Goal: Task Accomplishment & Management: Manage account settings

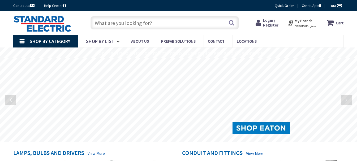
click at [272, 21] on span "Login / Register" at bounding box center [270, 23] width 15 height 10
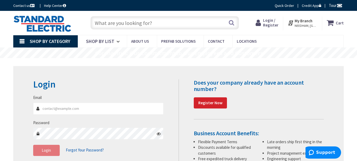
type input "[PERSON_NAME][EMAIL_ADDRESS][DOMAIN_NAME]"
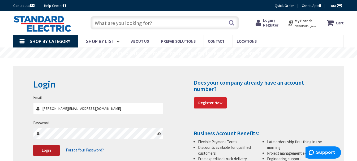
click at [45, 153] on button "Login" at bounding box center [46, 150] width 27 height 11
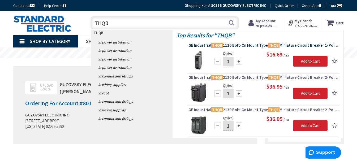
type input "THQB"
click at [231, 47] on span "GE Industrial THQB 1120 Bolt-On Mount Type THQB Miniature Circuit Breaker 1-Pol…" at bounding box center [263, 45] width 150 height 5
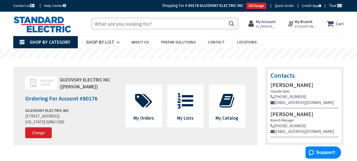
click at [109, 24] on input "text" at bounding box center [164, 23] width 148 height 13
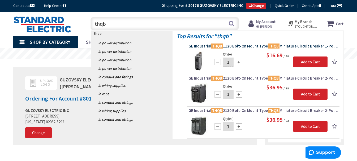
type input "thqb"
click at [243, 45] on span "GE Industrial THQB 1120 Bolt-On Mount Type THQB Miniature Circuit Breaker 1-Pol…" at bounding box center [263, 45] width 150 height 5
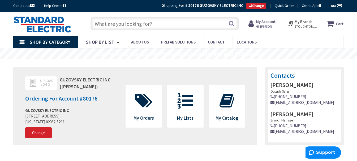
click at [110, 22] on input "text" at bounding box center [164, 23] width 148 height 13
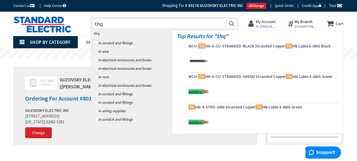
type input "thqb"
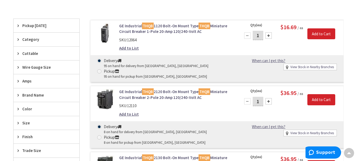
scroll to position [1, 0]
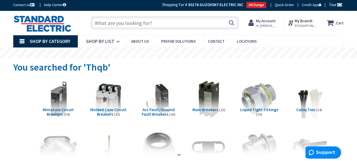
click at [100, 24] on input "text" at bounding box center [164, 22] width 148 height 13
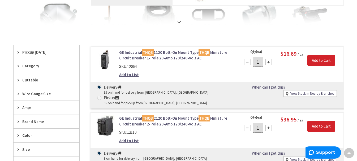
scroll to position [0, 0]
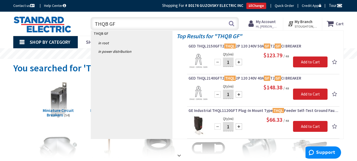
drag, startPoint x: 120, startPoint y: 27, endPoint x: 85, endPoint y: 27, distance: 35.3
click at [85, 27] on div "THQB GF THQB GF Search" at bounding box center [163, 23] width 159 height 17
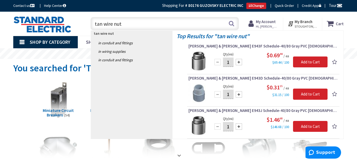
type input "tan wire nuts"
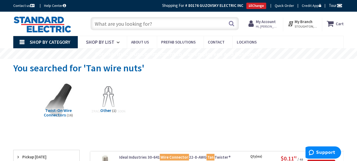
click at [103, 22] on input "text" at bounding box center [164, 23] width 148 height 13
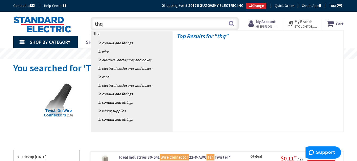
type input "thqb"
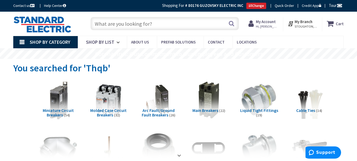
click at [60, 99] on img at bounding box center [58, 99] width 41 height 41
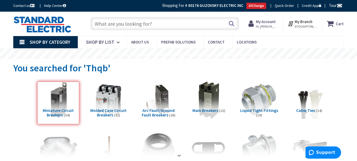
click at [269, 20] on strong "My Account" at bounding box center [266, 21] width 20 height 5
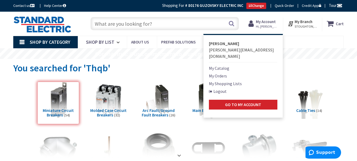
click at [224, 73] on link "My Orders" at bounding box center [218, 76] width 18 height 6
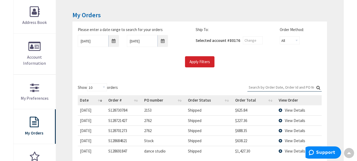
scroll to position [107, 0]
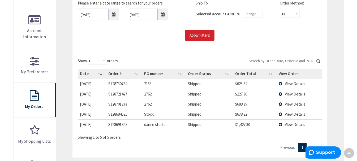
click at [288, 84] on span "View Details" at bounding box center [295, 83] width 20 height 5
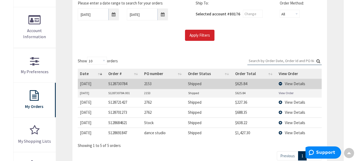
click at [283, 94] on link "View Order" at bounding box center [285, 93] width 15 height 5
